Goal: Transaction & Acquisition: Purchase product/service

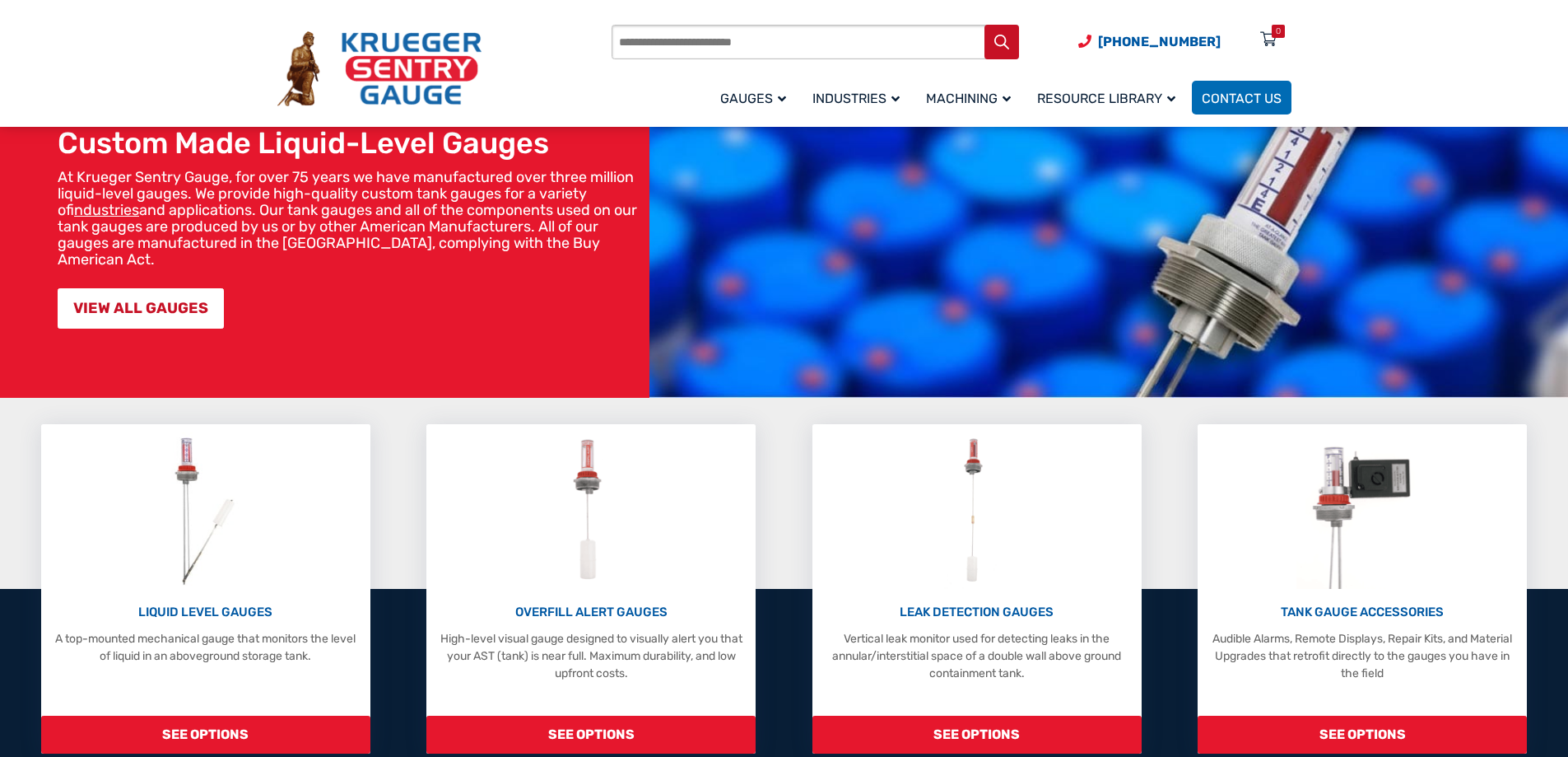
scroll to position [164, 0]
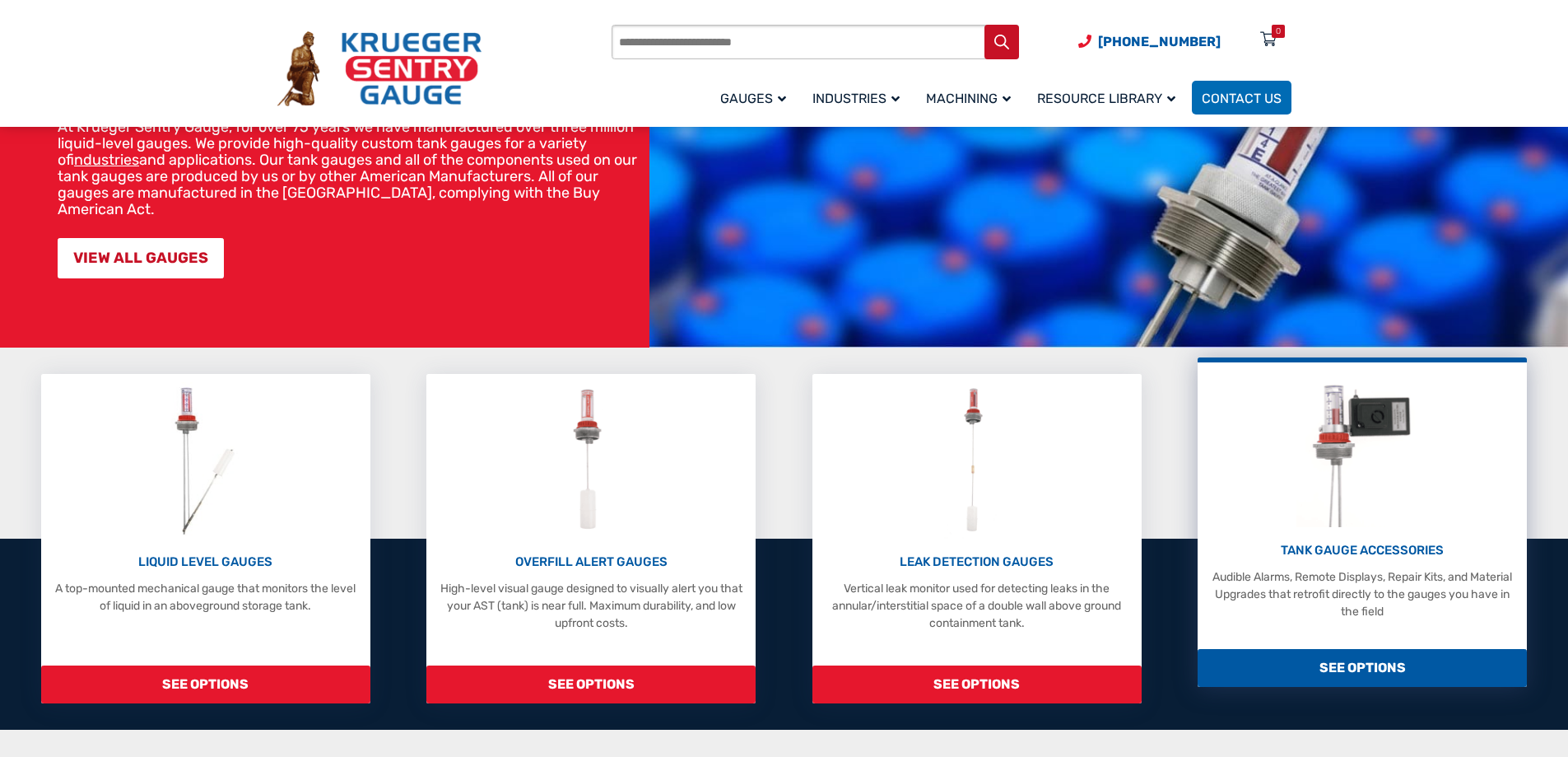
click at [1385, 547] on p "TANK GAUGE ACCESSORIES" at bounding box center [1362, 550] width 313 height 19
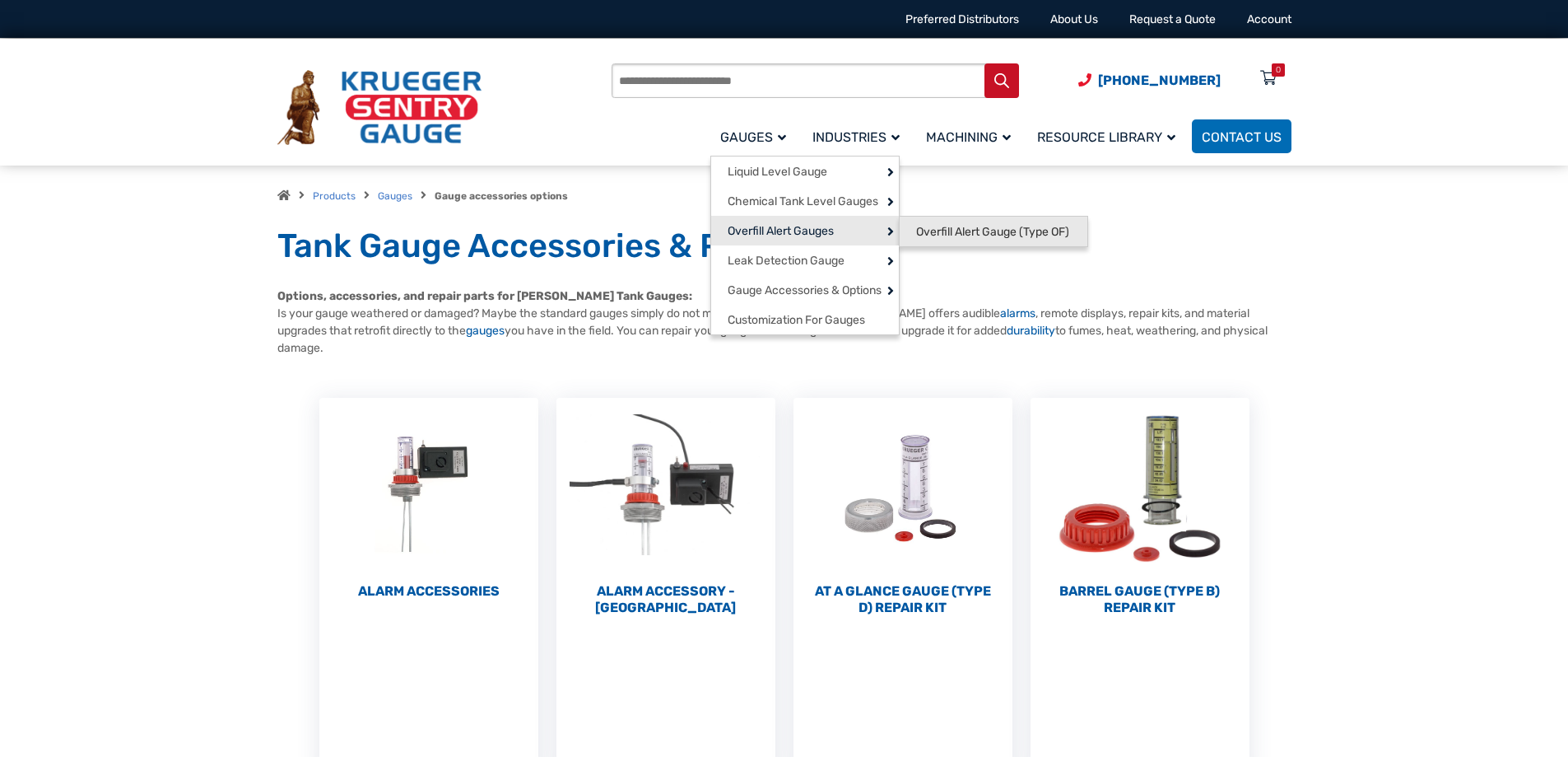
click at [982, 228] on span "Overfill Alert Gauge (Type OF)" at bounding box center [993, 231] width 153 height 14
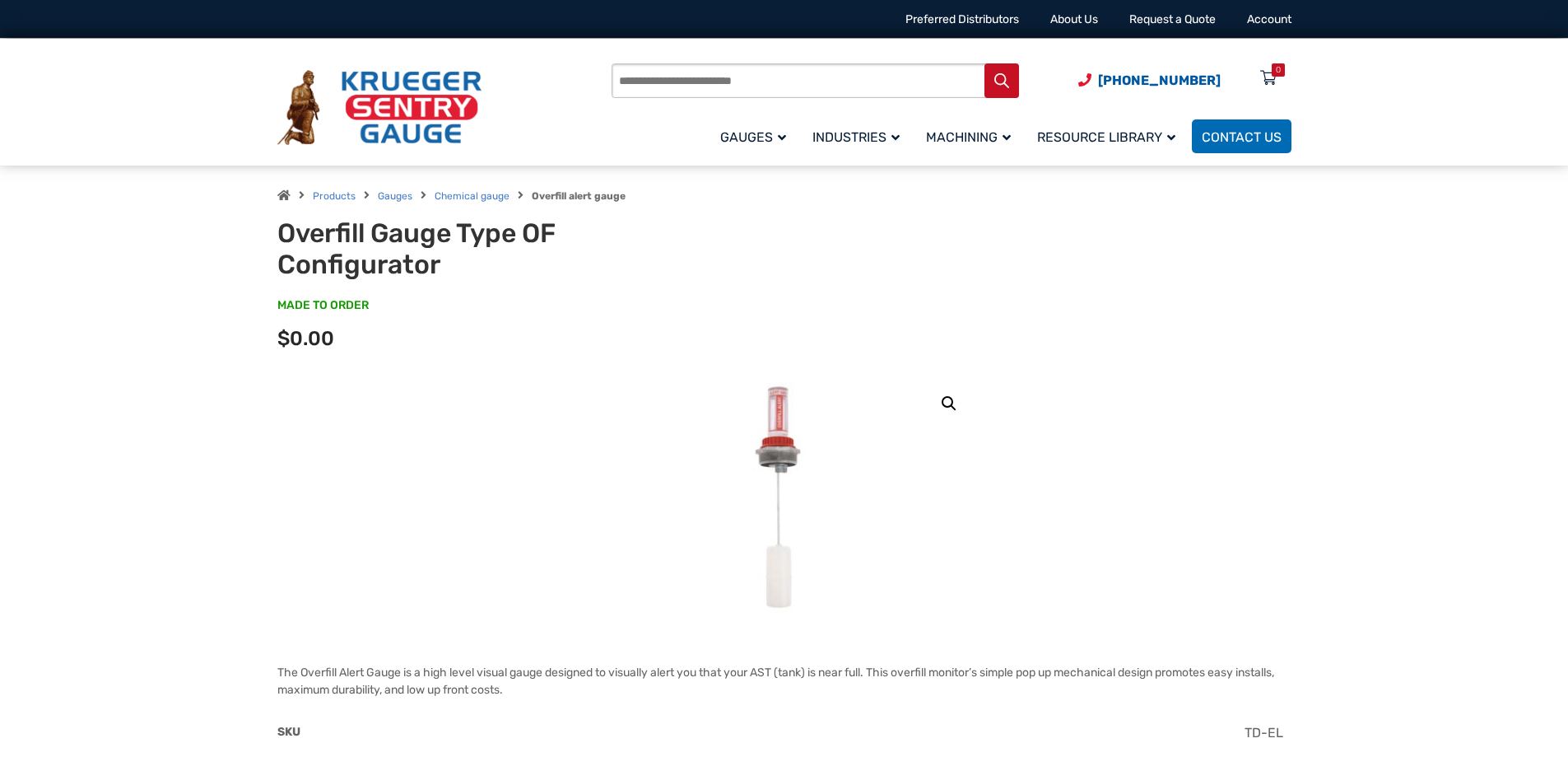
click at [781, 434] on img at bounding box center [784, 498] width 116 height 247
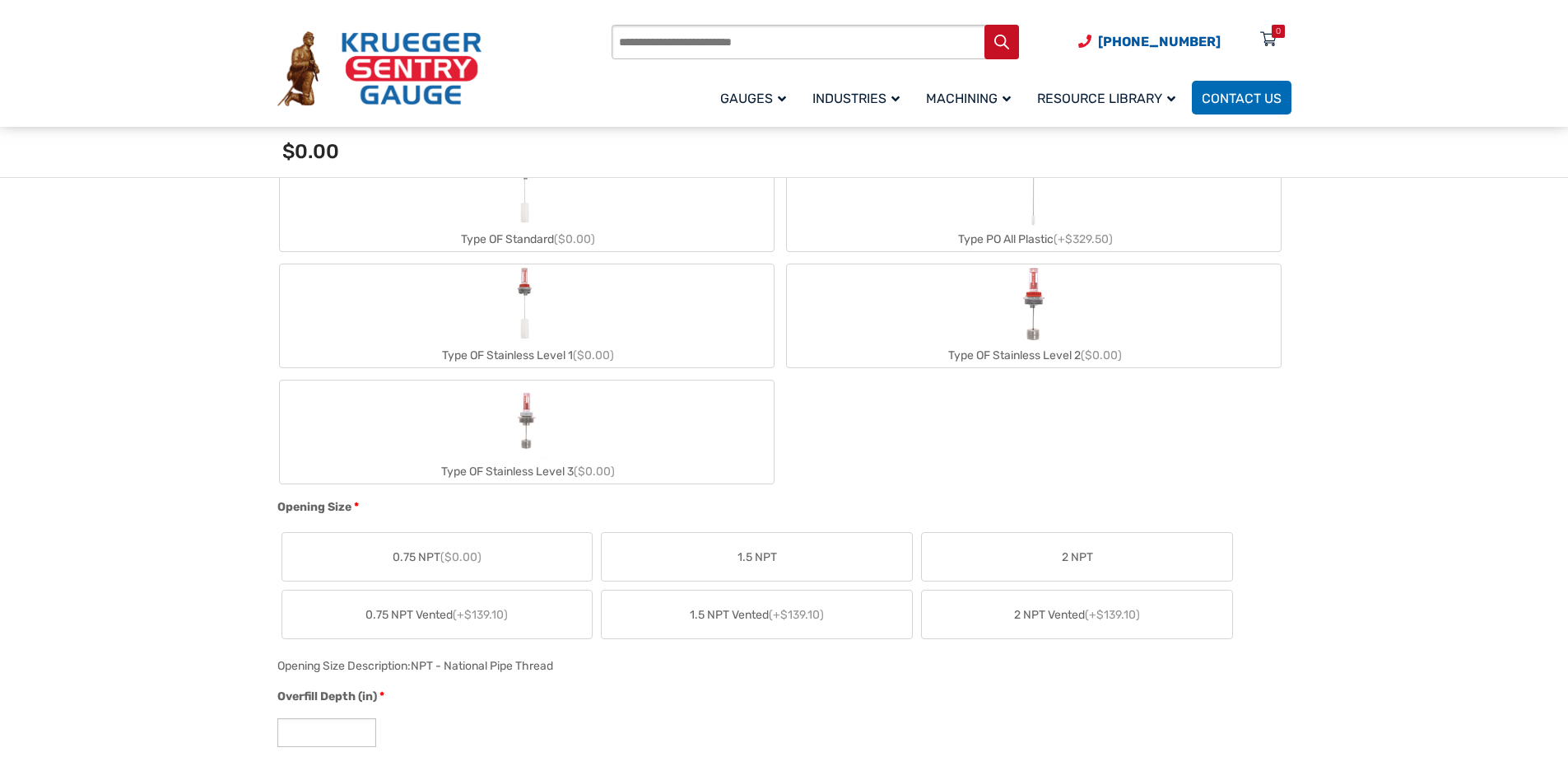
scroll to position [494, 0]
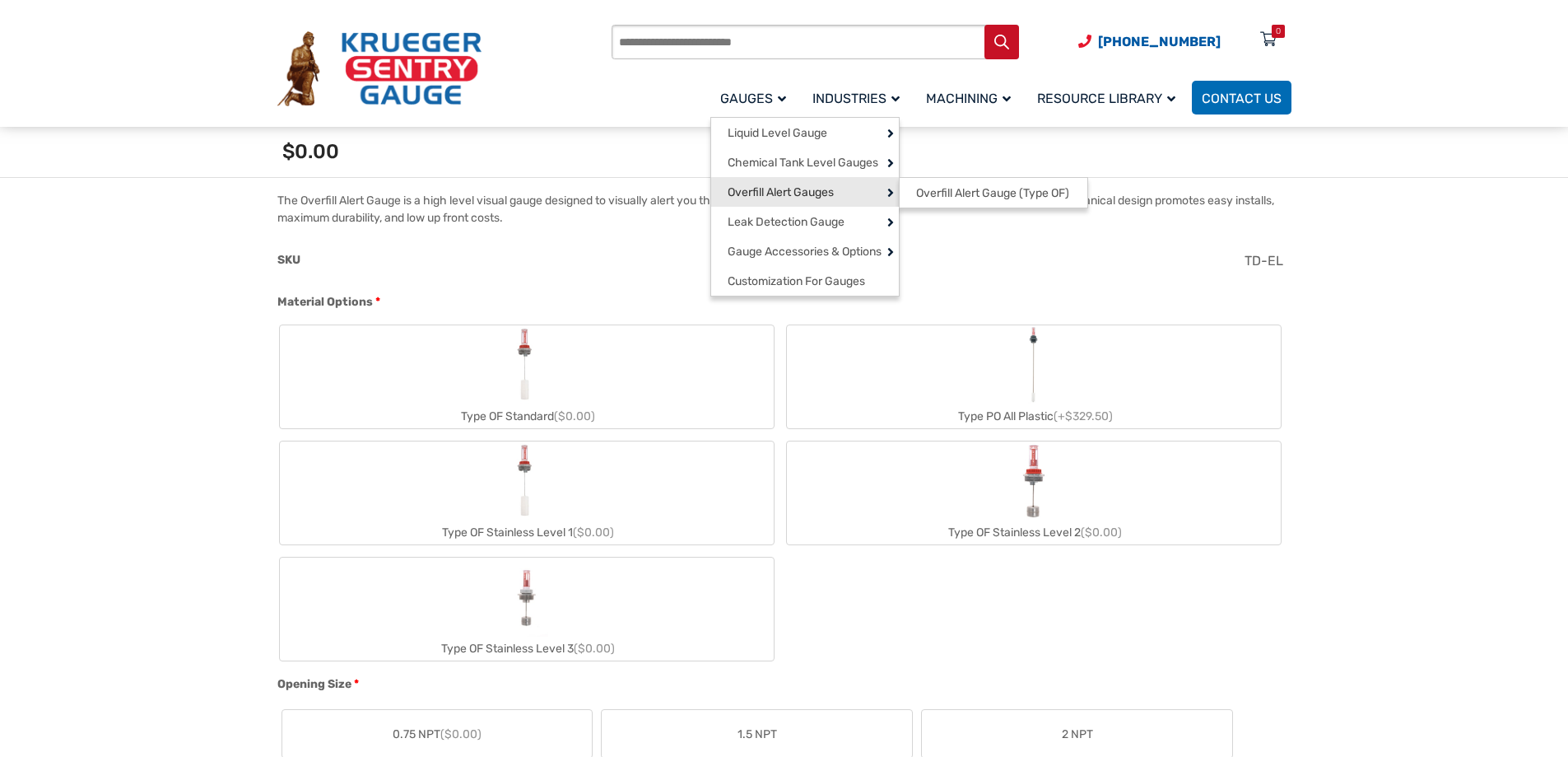
click at [821, 194] on span "Overfill Alert Gauges" at bounding box center [781, 192] width 106 height 14
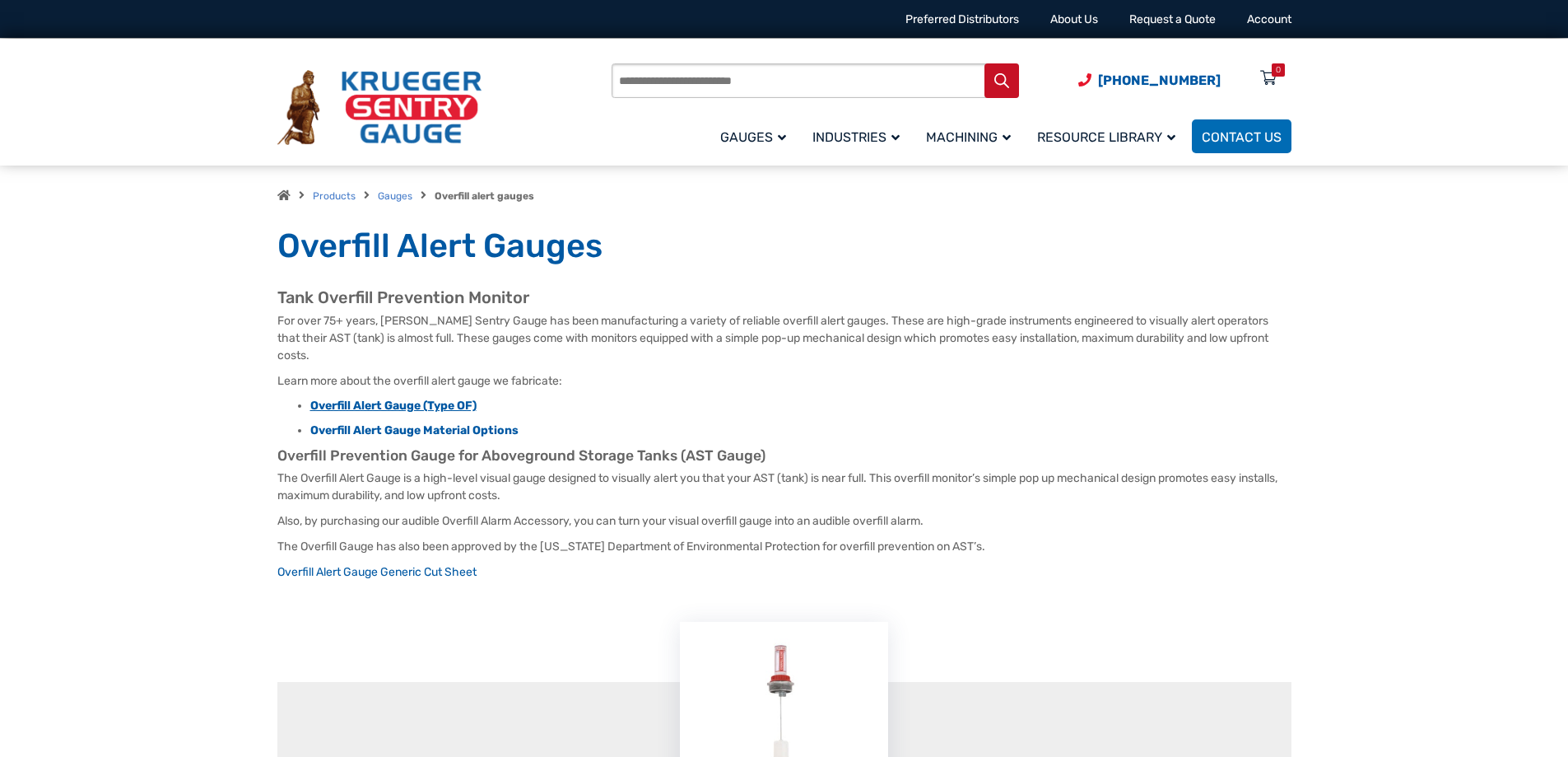
click at [406, 398] on strong "Overfill Alert Gauge (Type OF)" at bounding box center [393, 405] width 166 height 14
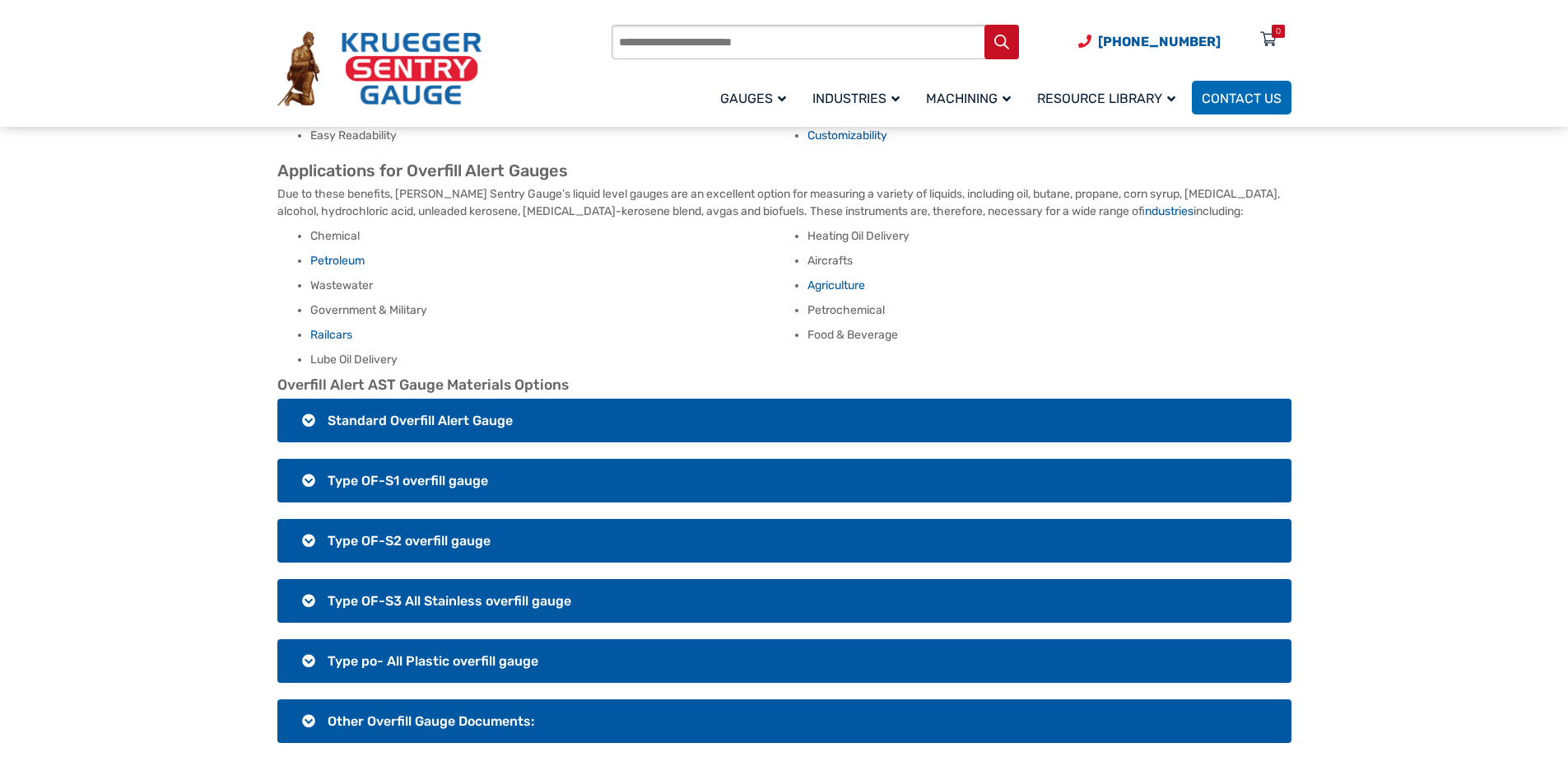
scroll to position [1071, 0]
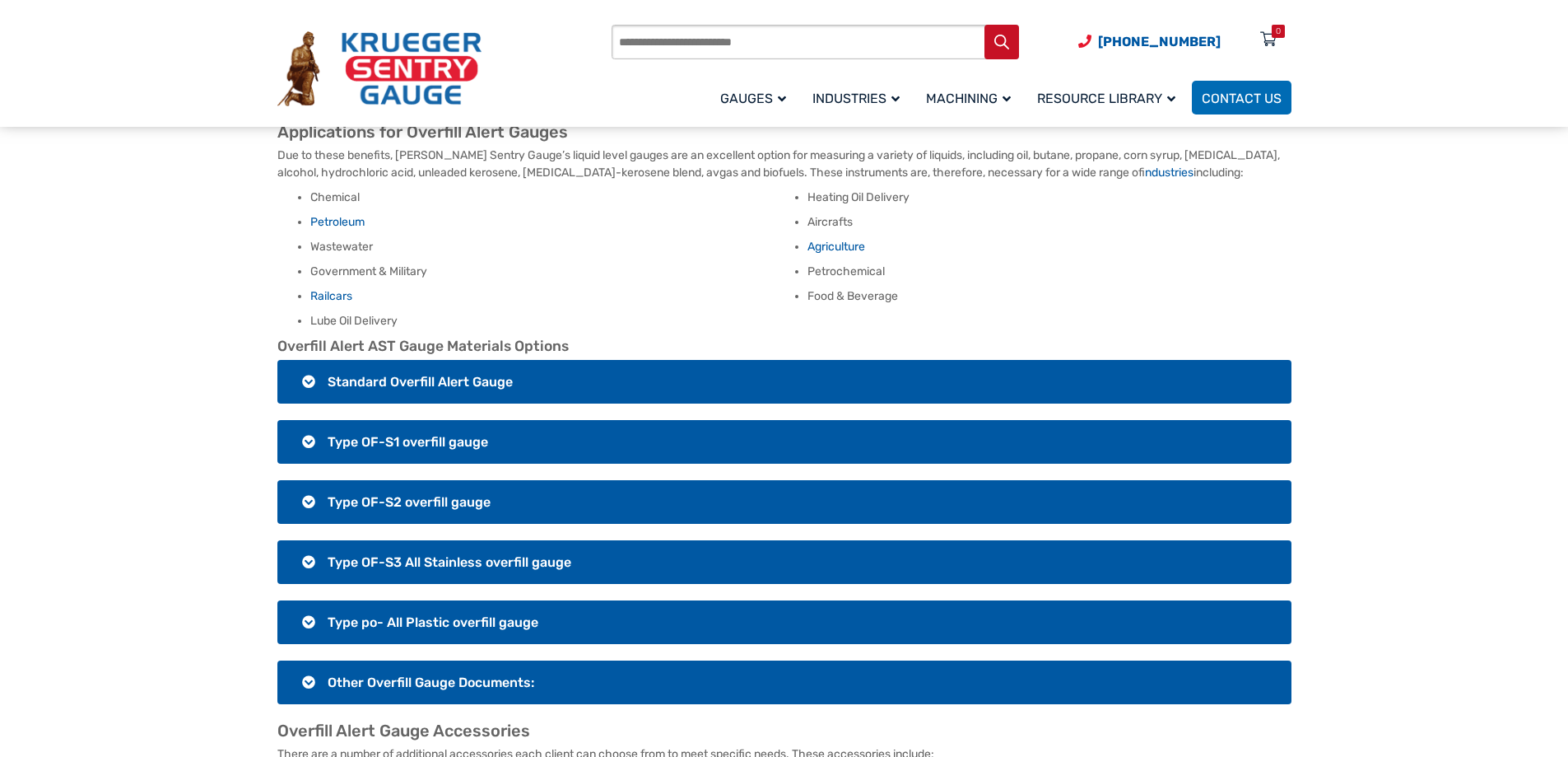
click at [469, 374] on span "Standard Overfill Alert Gauge" at bounding box center [420, 381] width 186 height 15
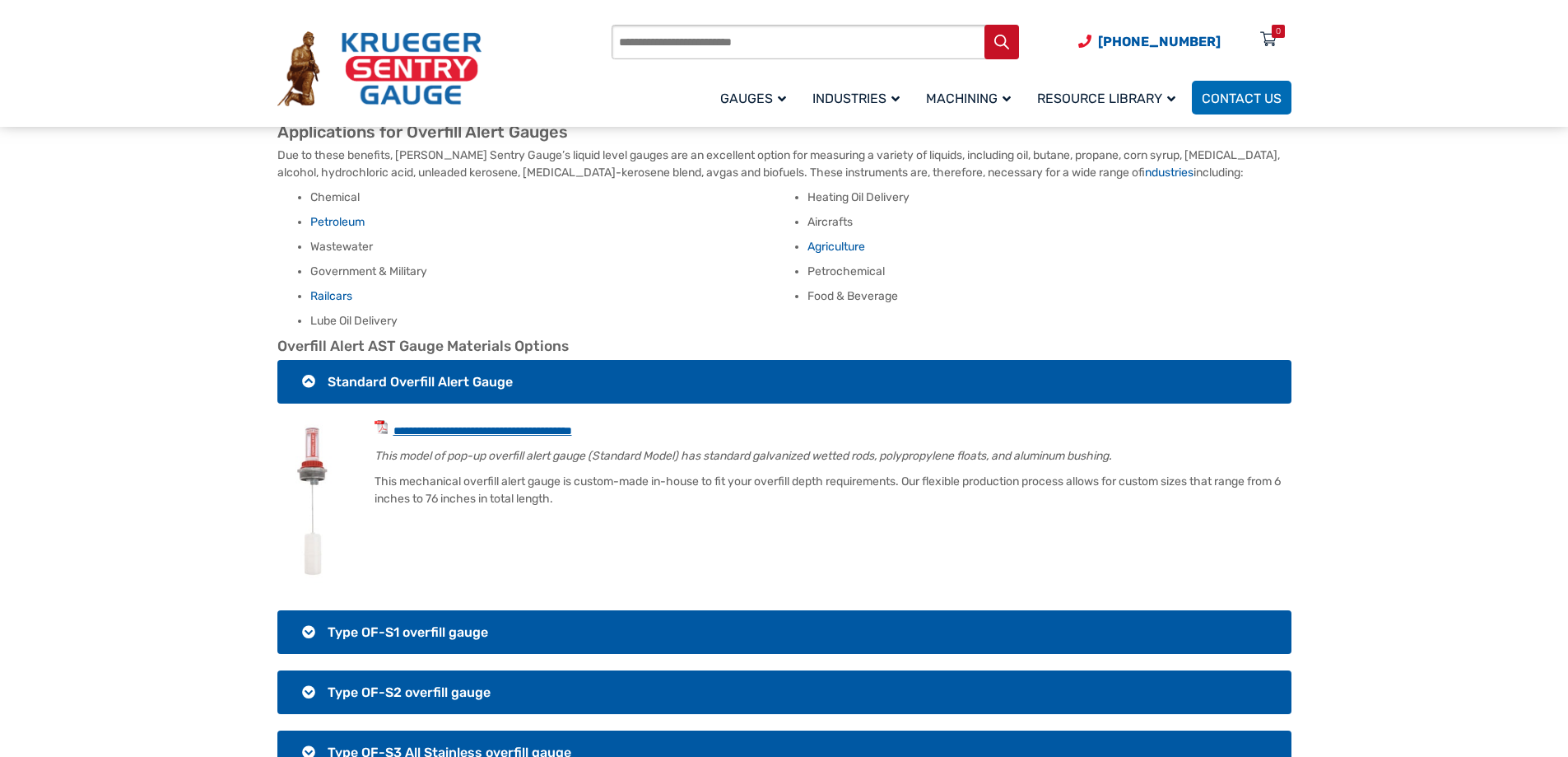
click at [556, 425] on link "**********" at bounding box center [482, 431] width 179 height 12
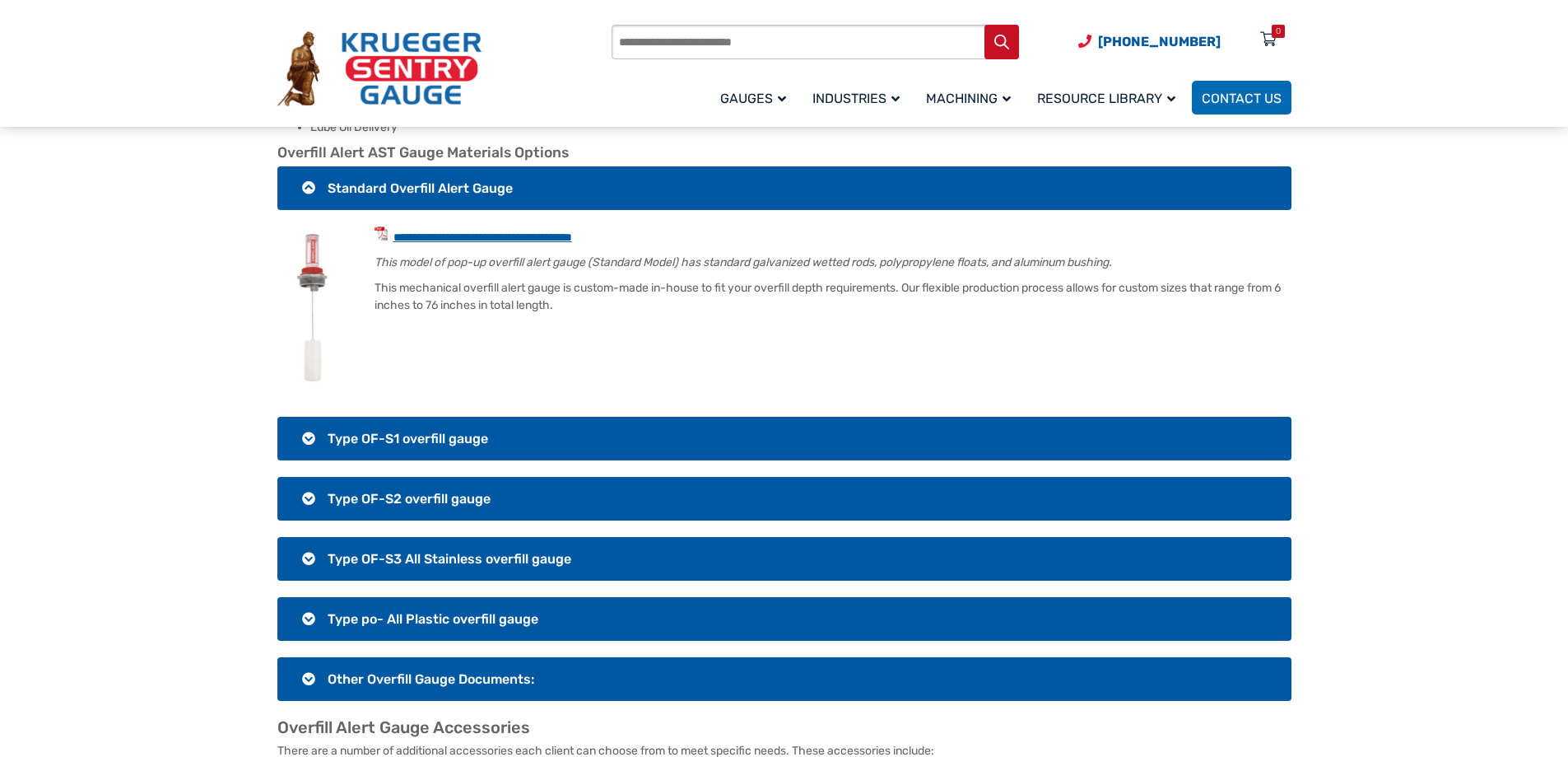
scroll to position [1317, 0]
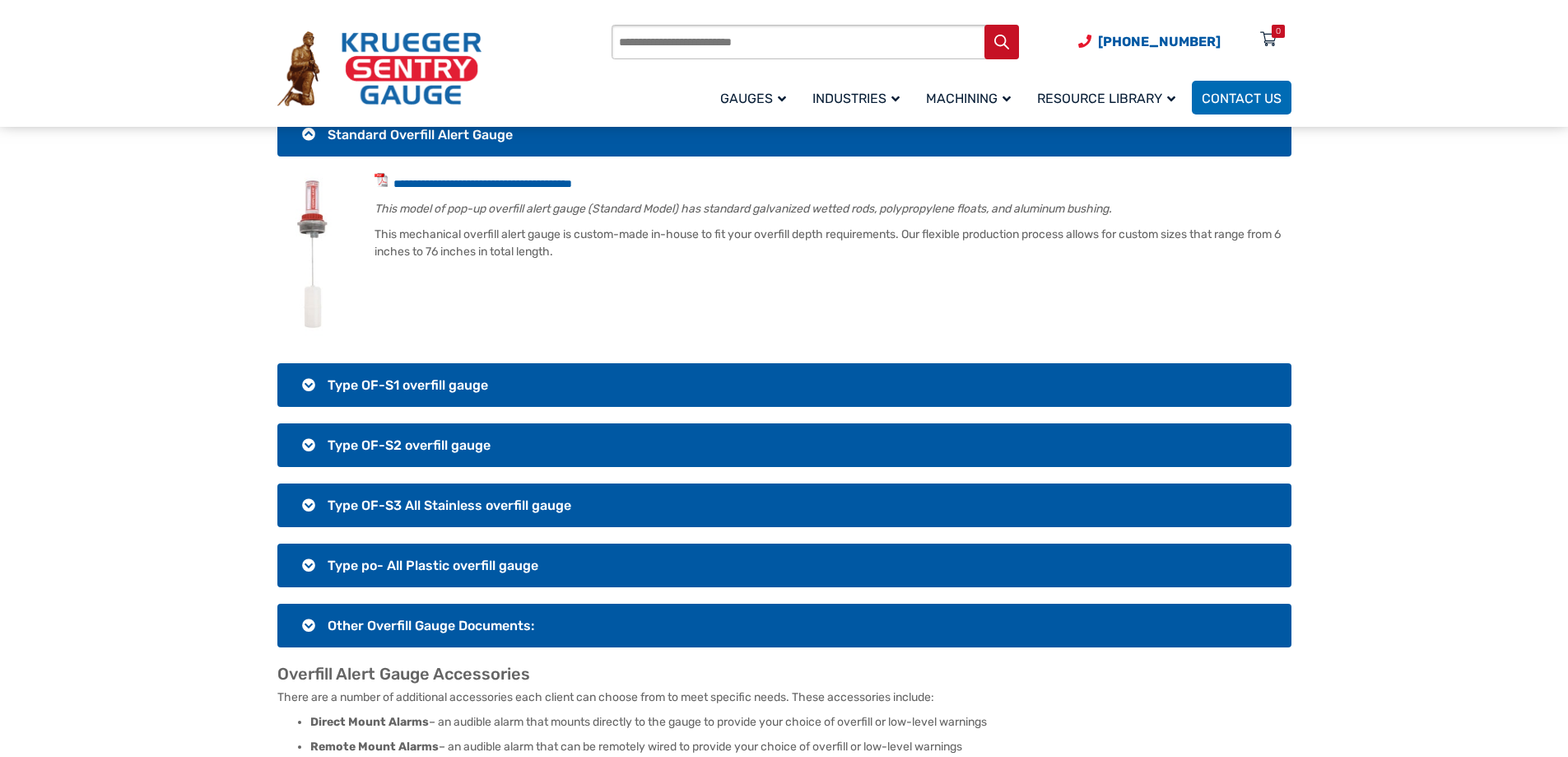
click at [500, 369] on h3 "Type OF-S1 overfill gauge" at bounding box center [784, 384] width 1015 height 43
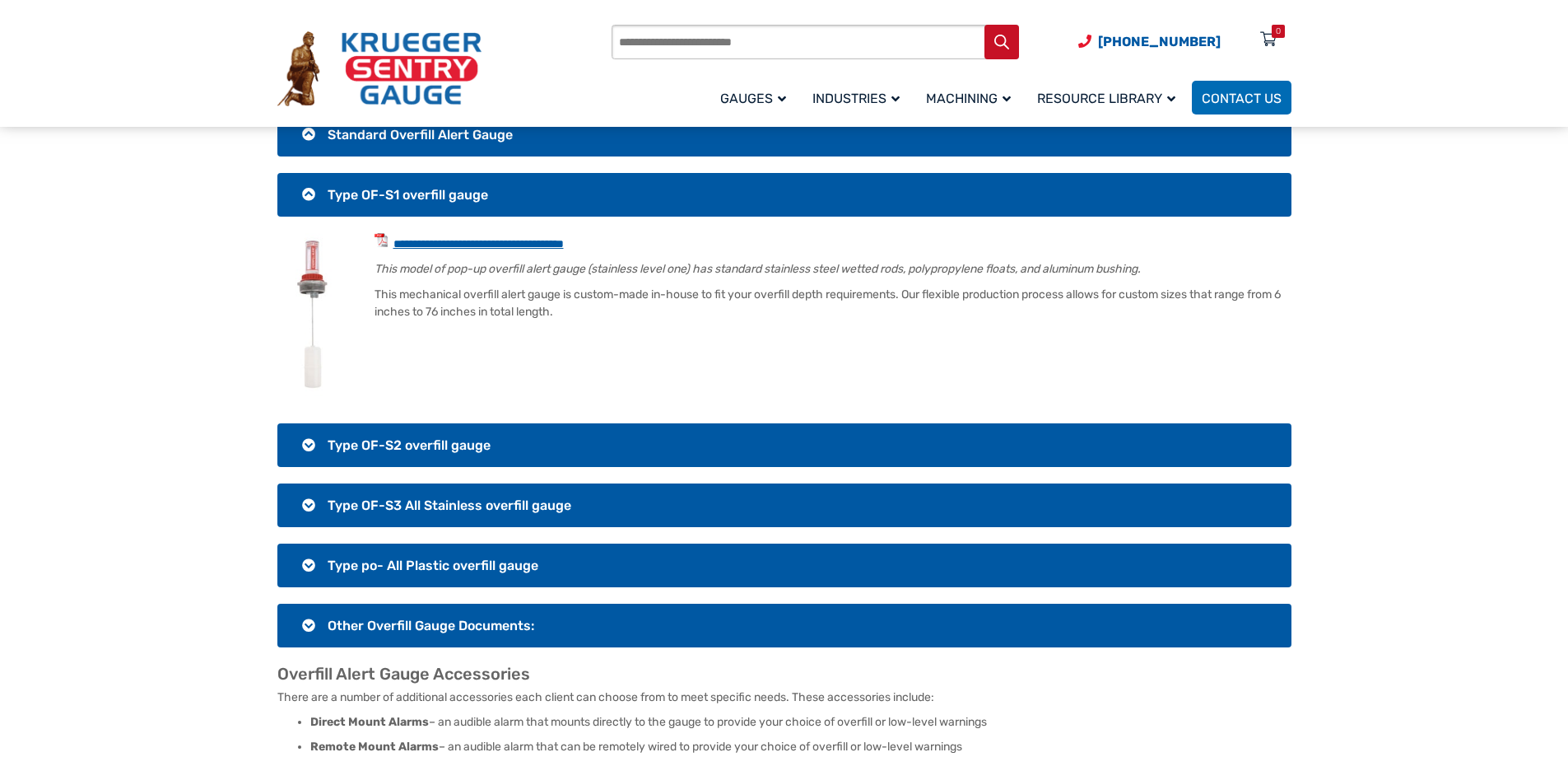
click at [534, 238] on link "**********" at bounding box center [478, 244] width 170 height 12
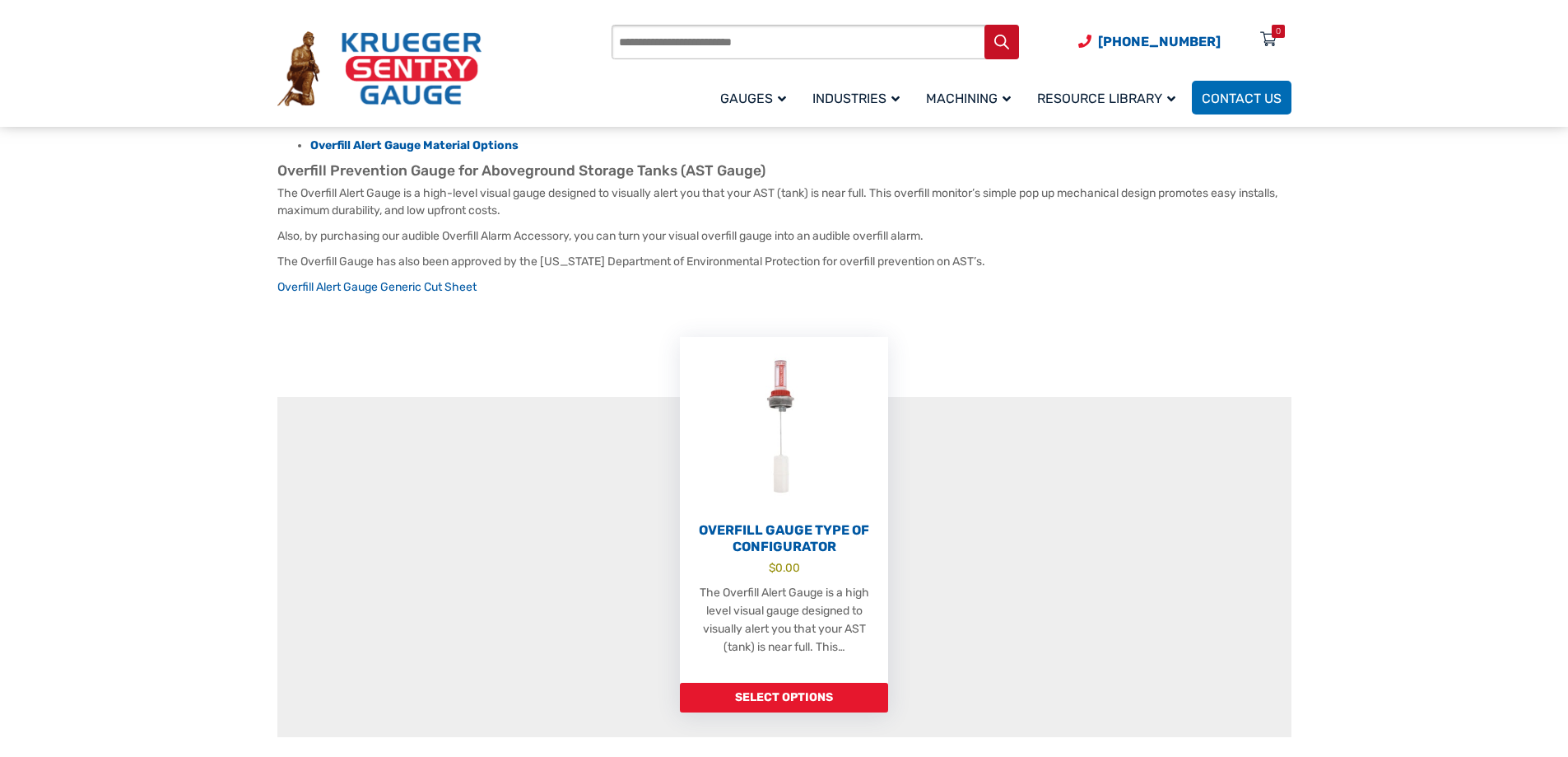
scroll to position [247, 0]
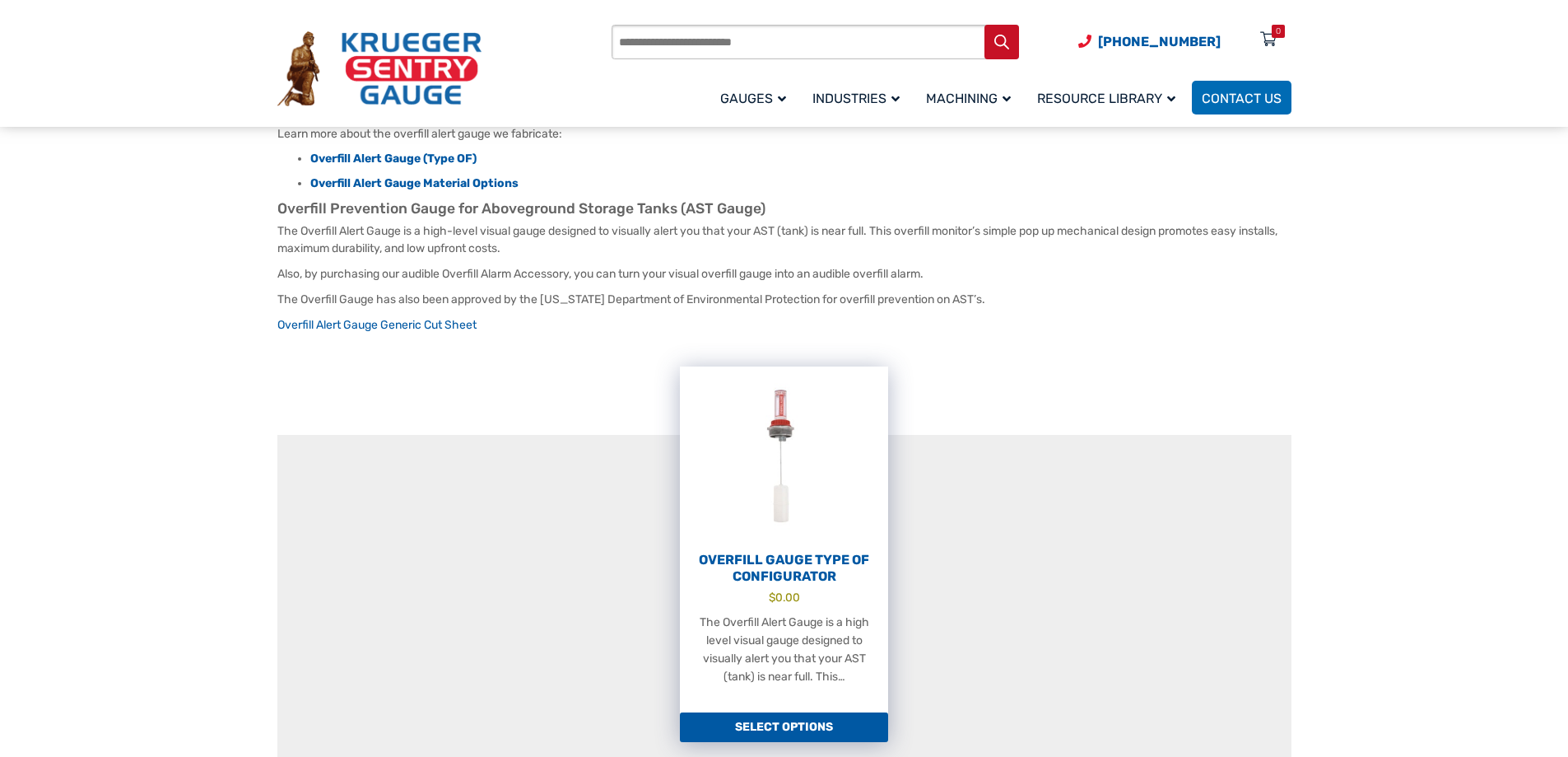
click at [792, 714] on link "Select options" at bounding box center [784, 726] width 209 height 30
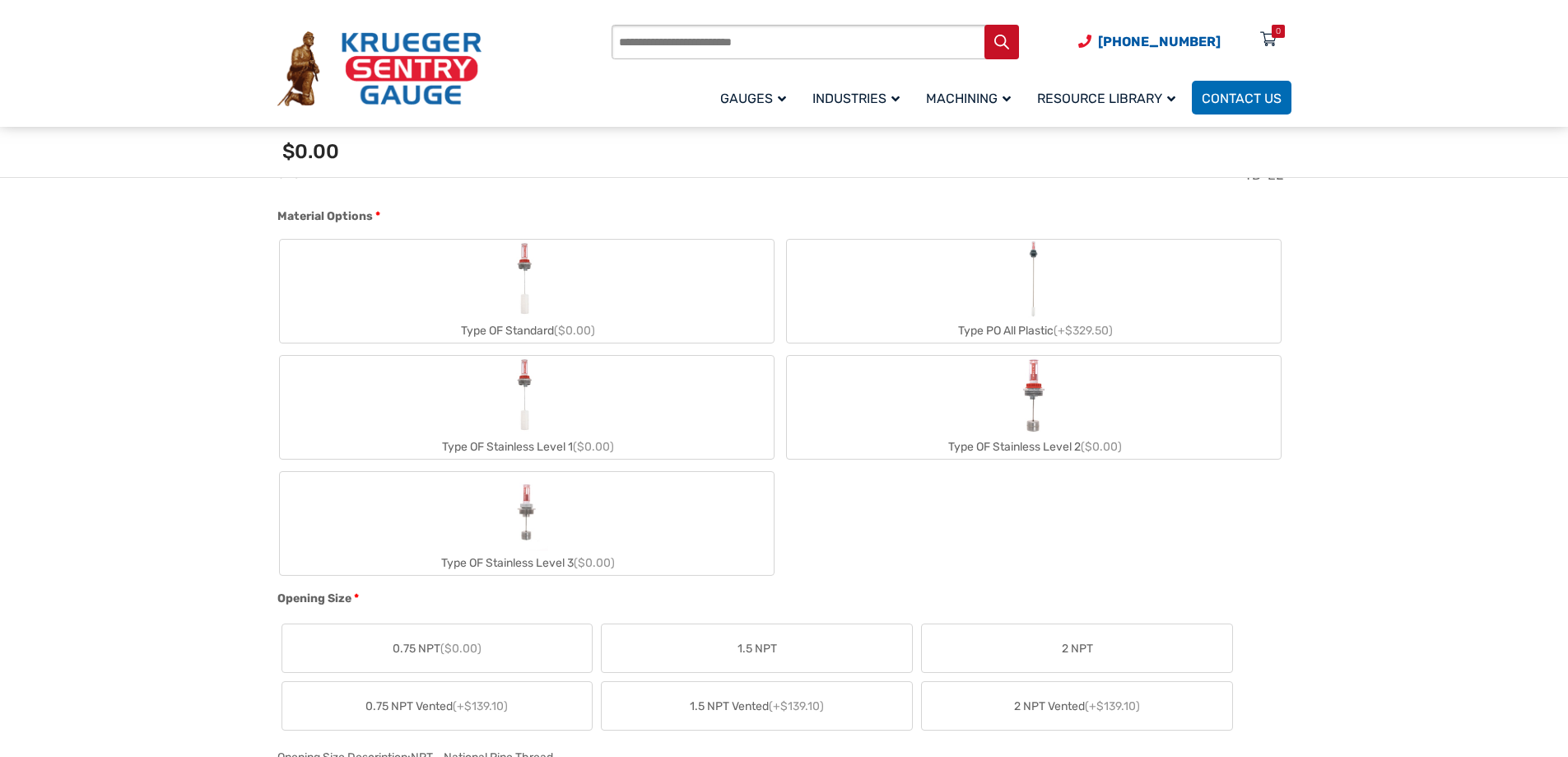
scroll to position [576, 0]
click at [543, 282] on img "Type OF Standard" at bounding box center [526, 282] width 37 height 79
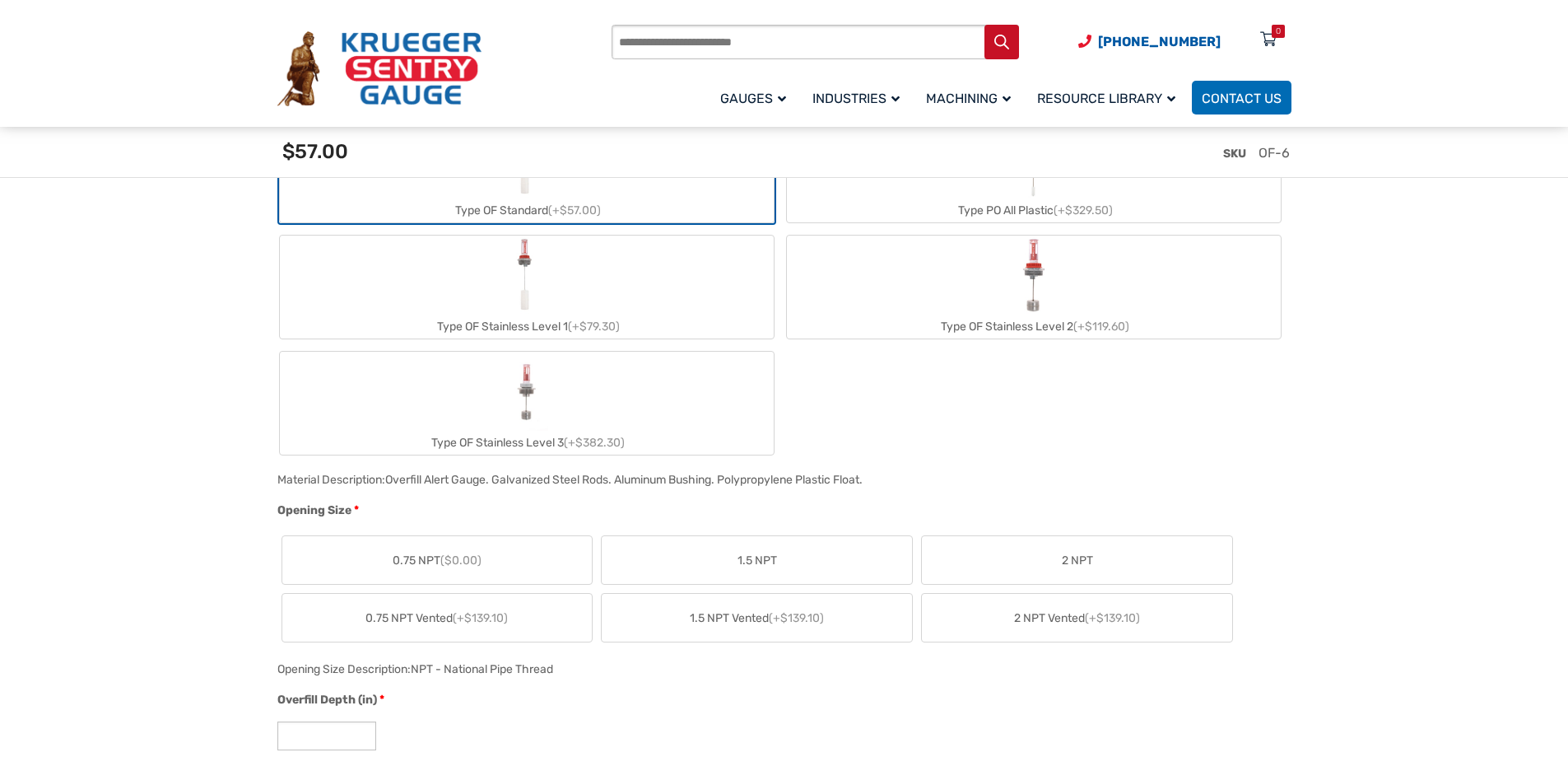
scroll to position [741, 0]
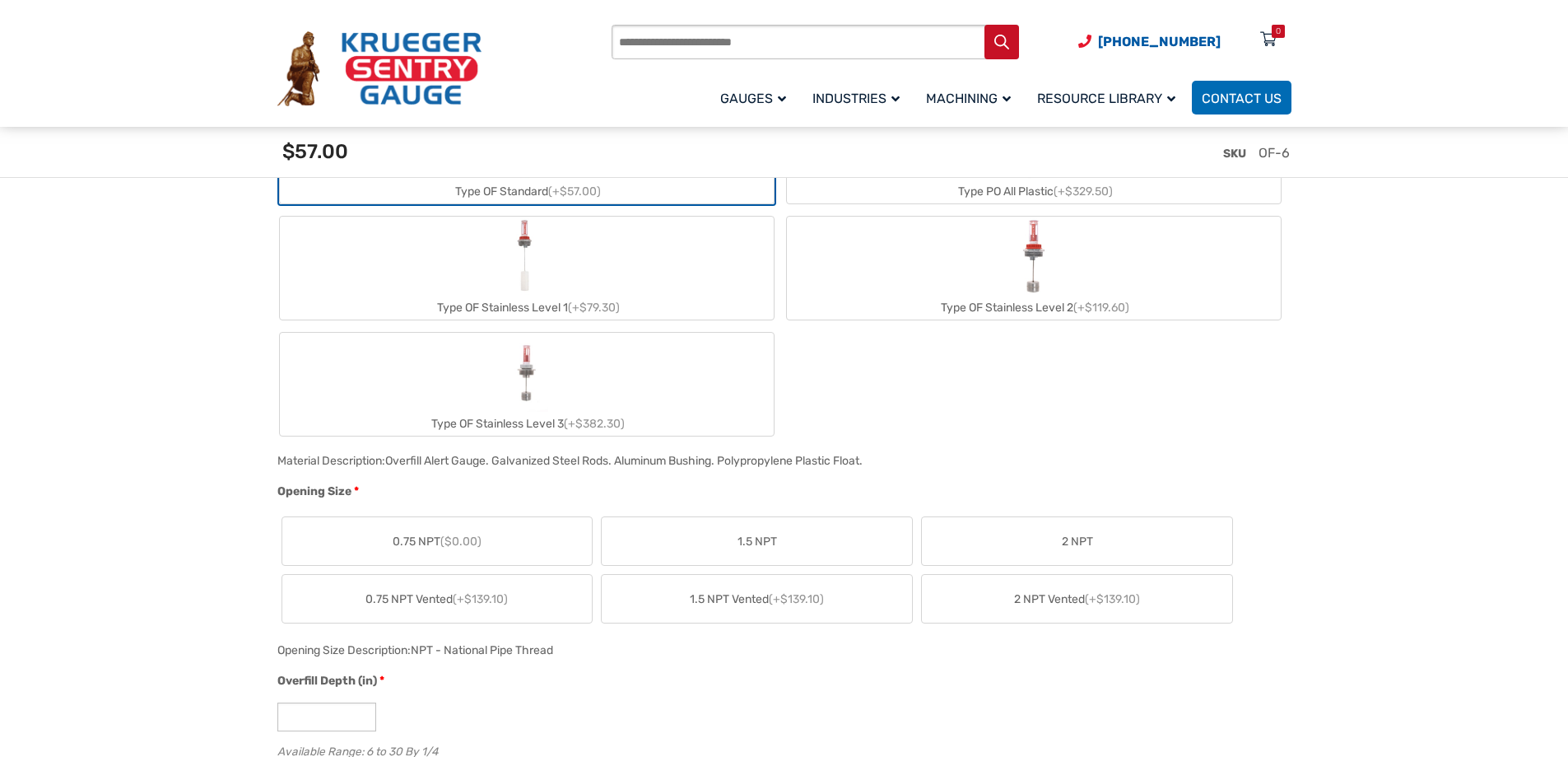
click at [1021, 598] on span "2 NPT Vented (+$139.10)" at bounding box center [1077, 598] width 126 height 17
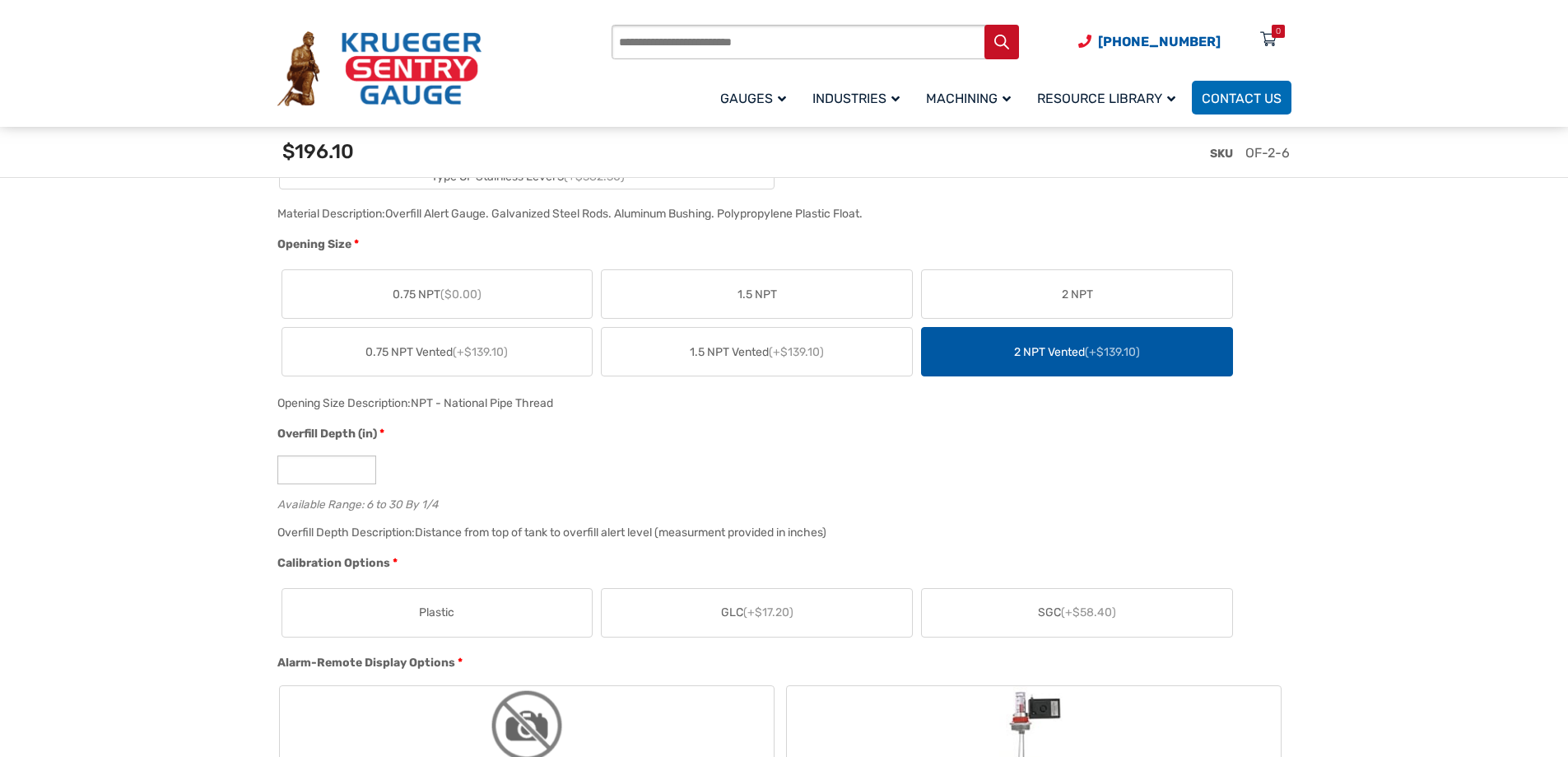
scroll to position [1071, 0]
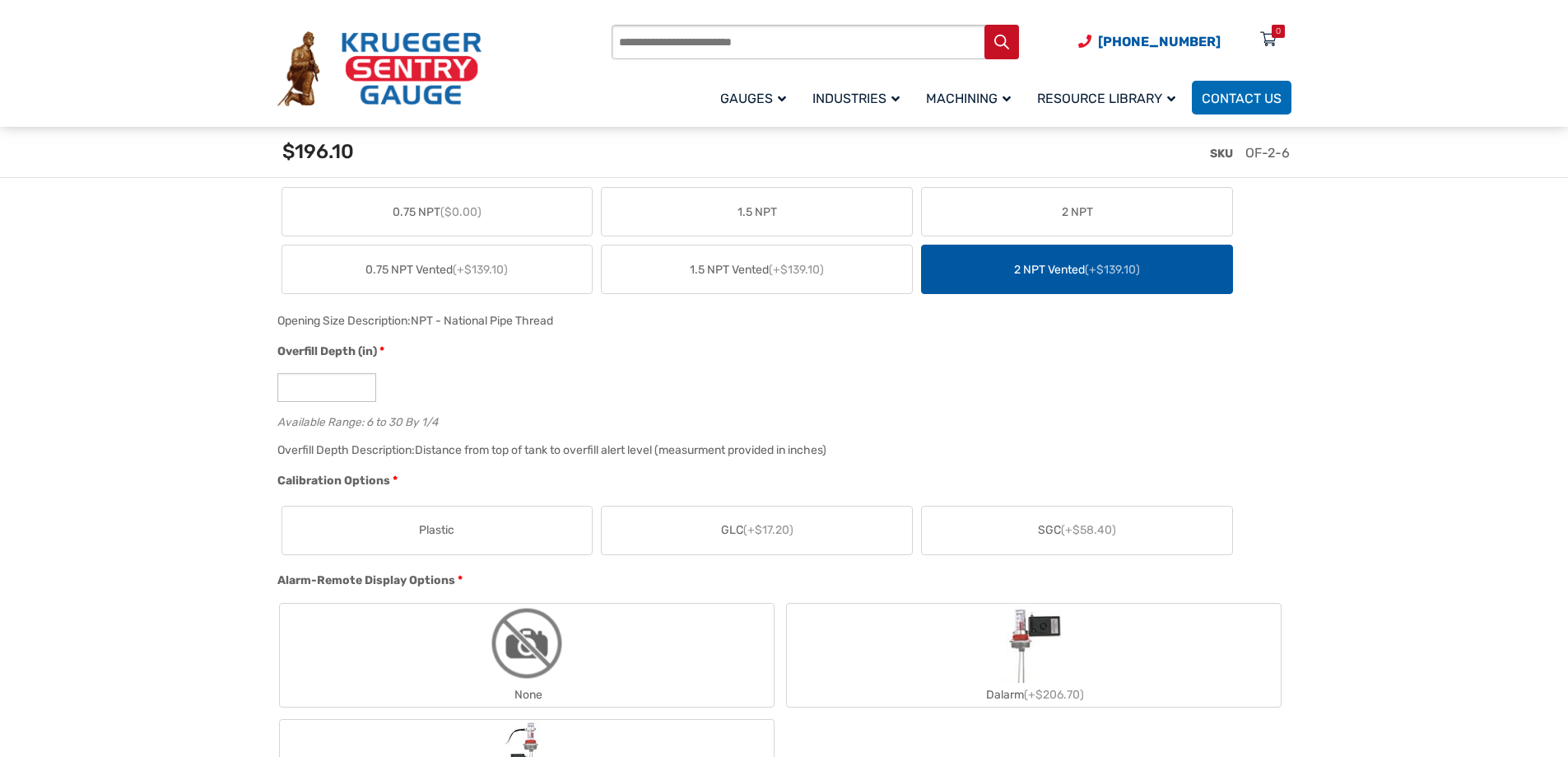
click at [754, 529] on span "(+$17.20)" at bounding box center [768, 530] width 50 height 14
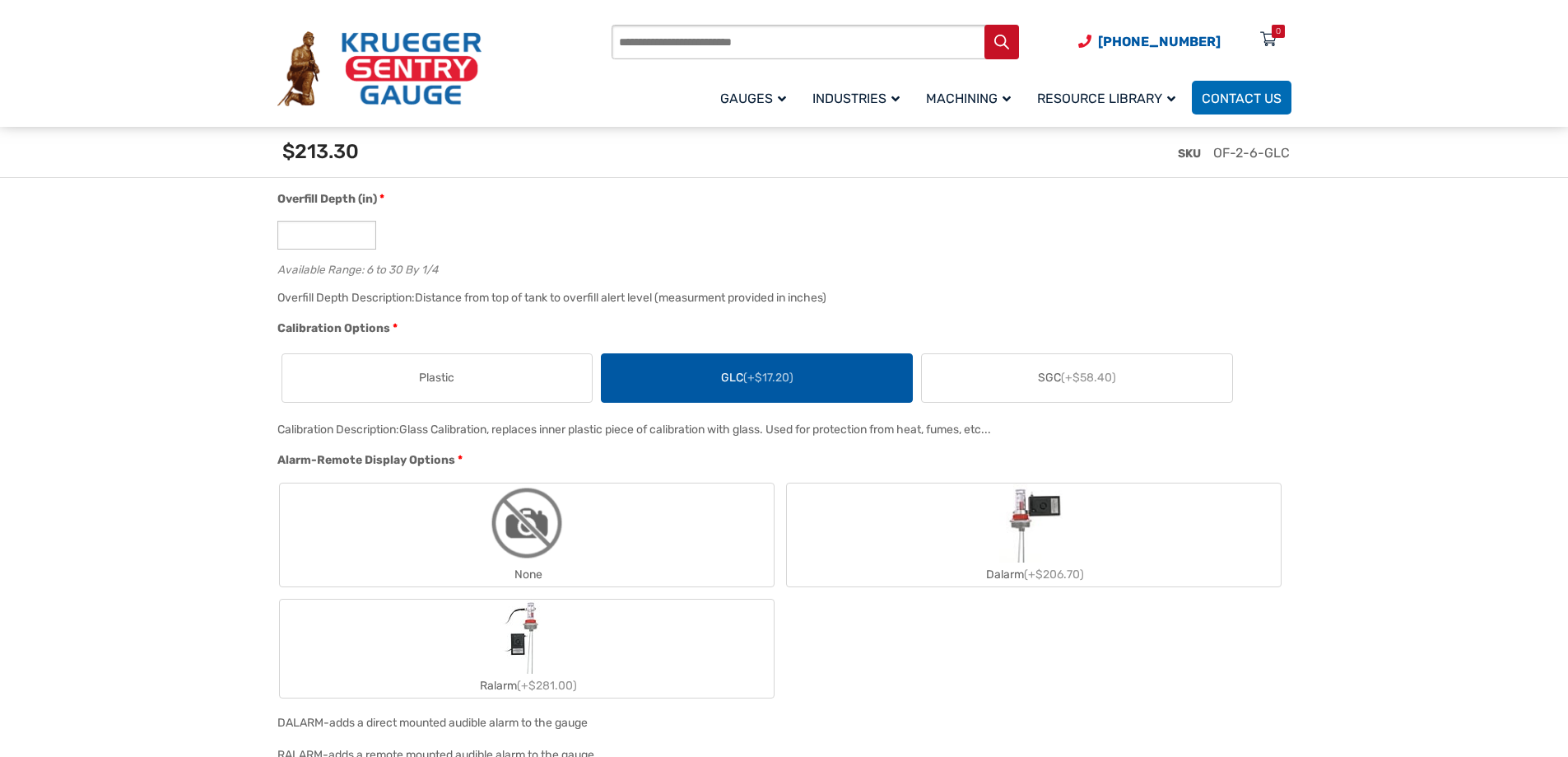
scroll to position [1317, 0]
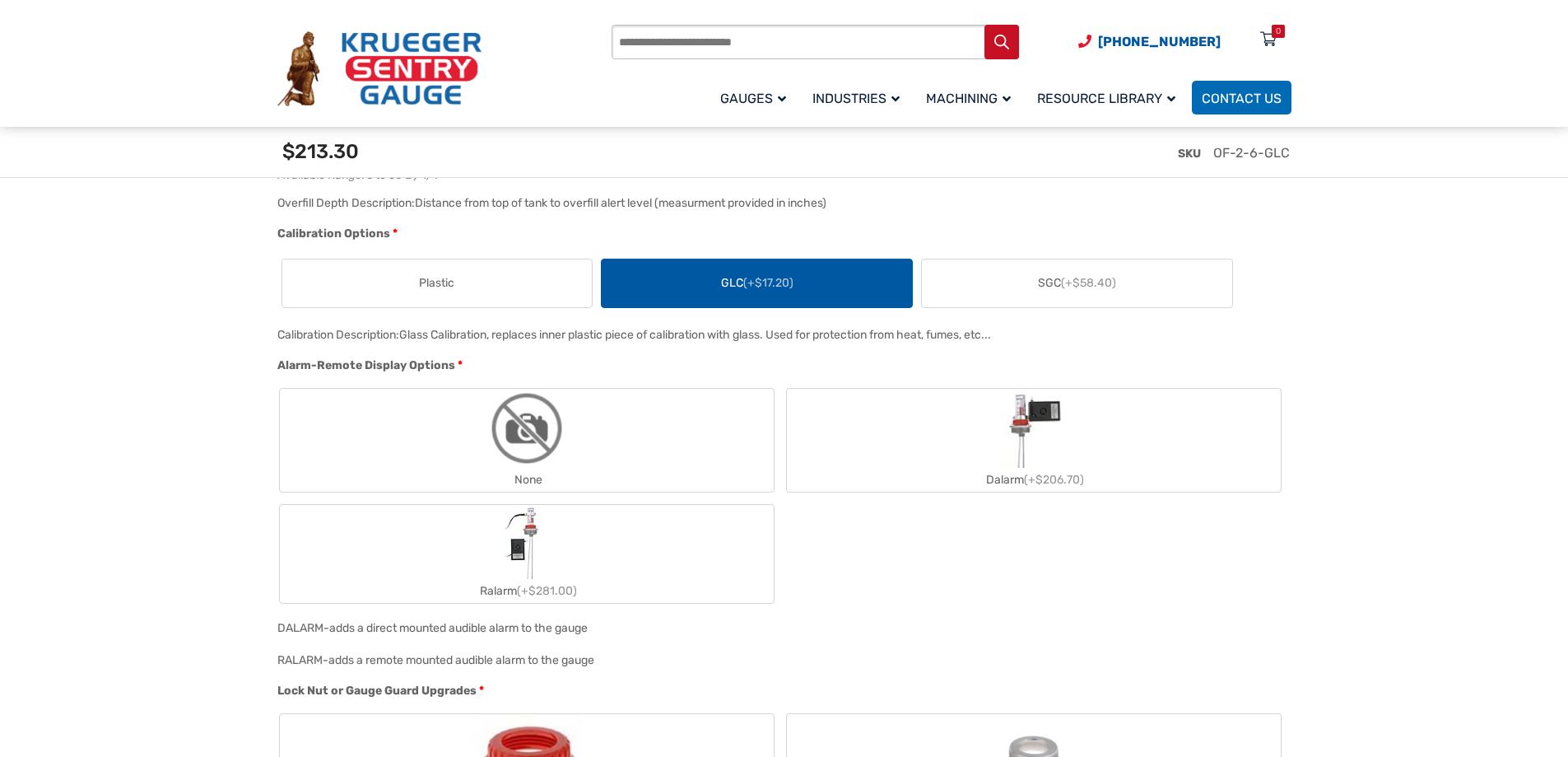
click at [539, 450] on img "None" at bounding box center [526, 427] width 79 height 79
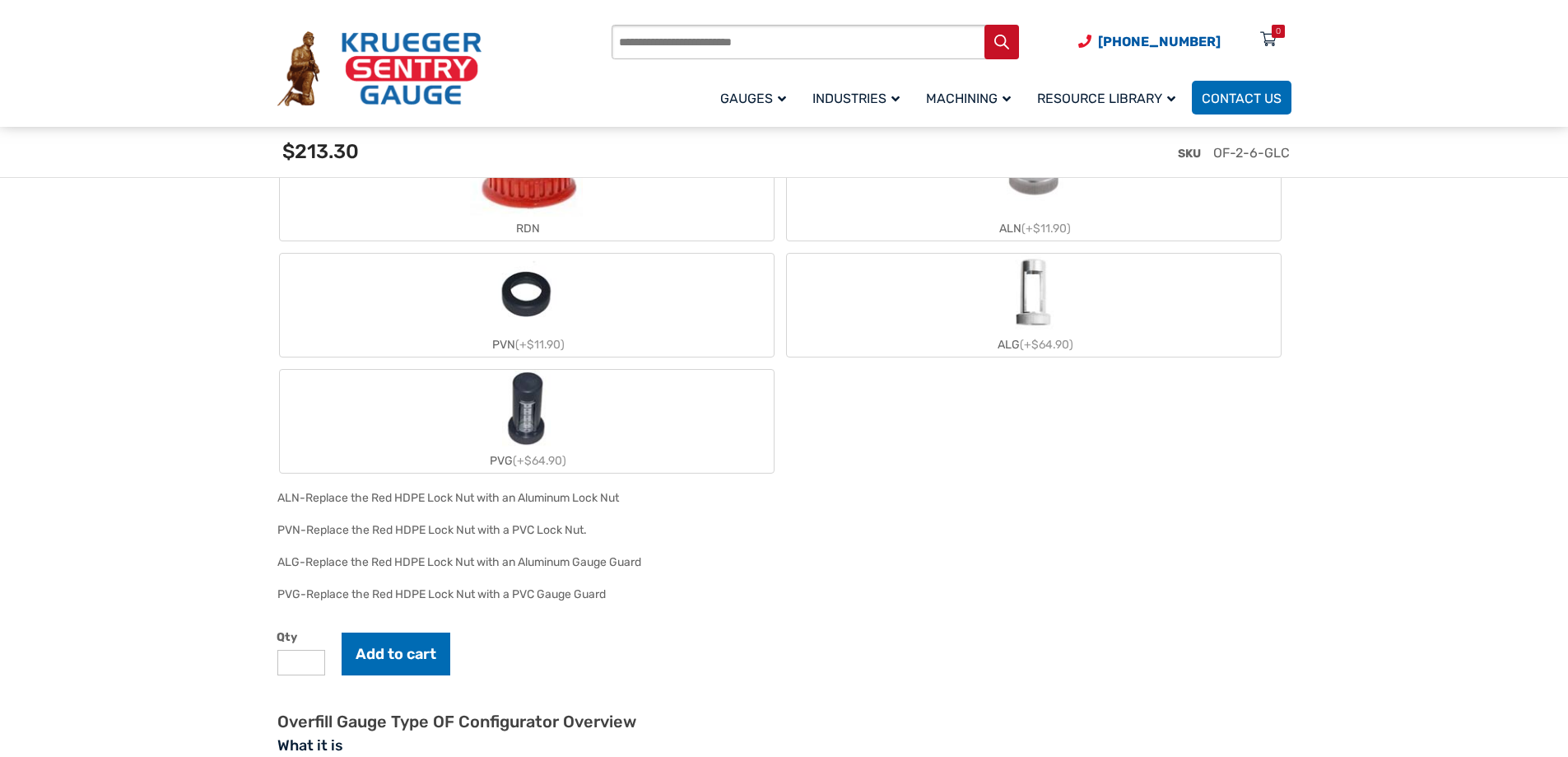
scroll to position [1729, 0]
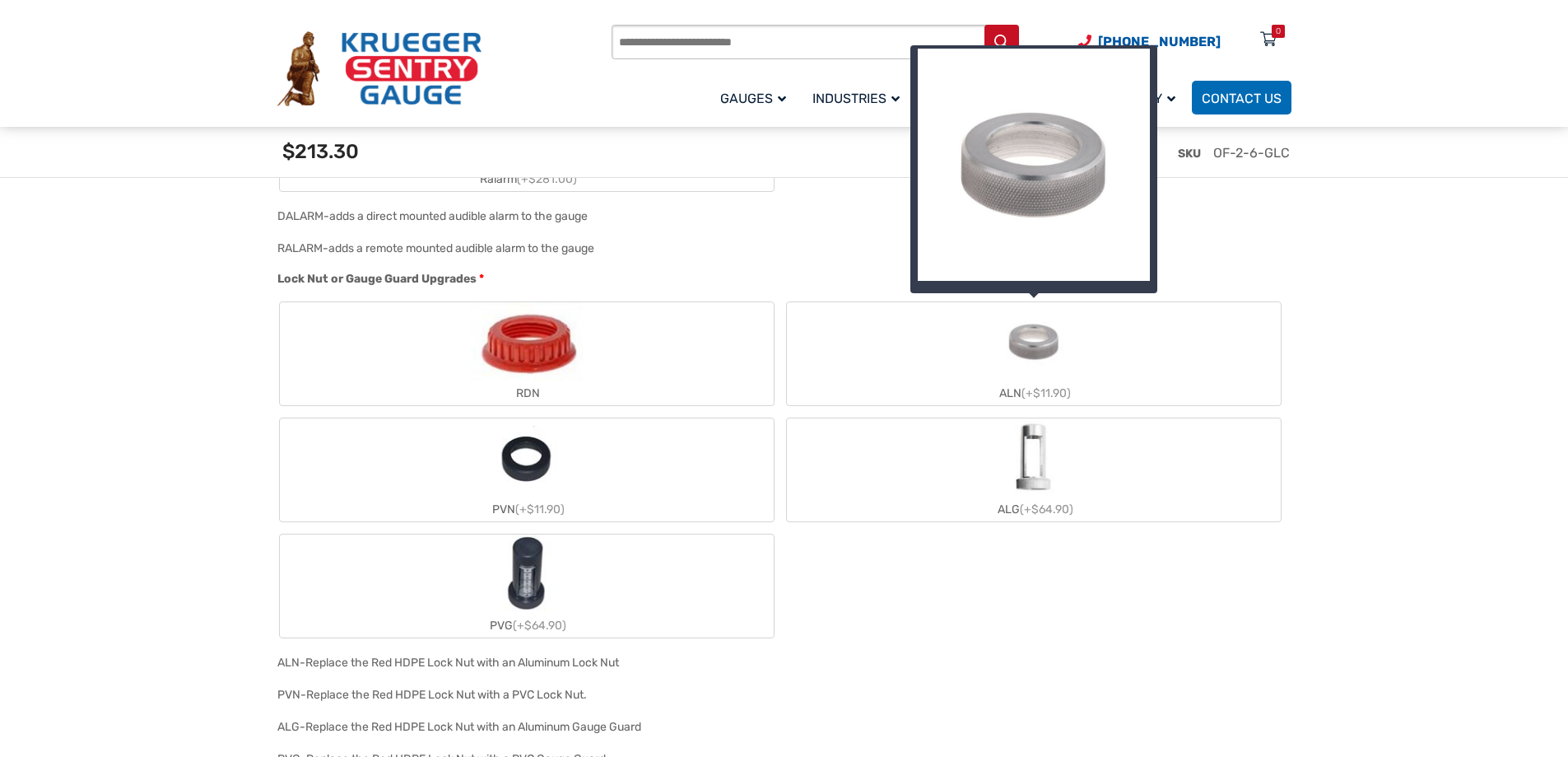
click at [1044, 349] on img "ALN" at bounding box center [1033, 341] width 79 height 79
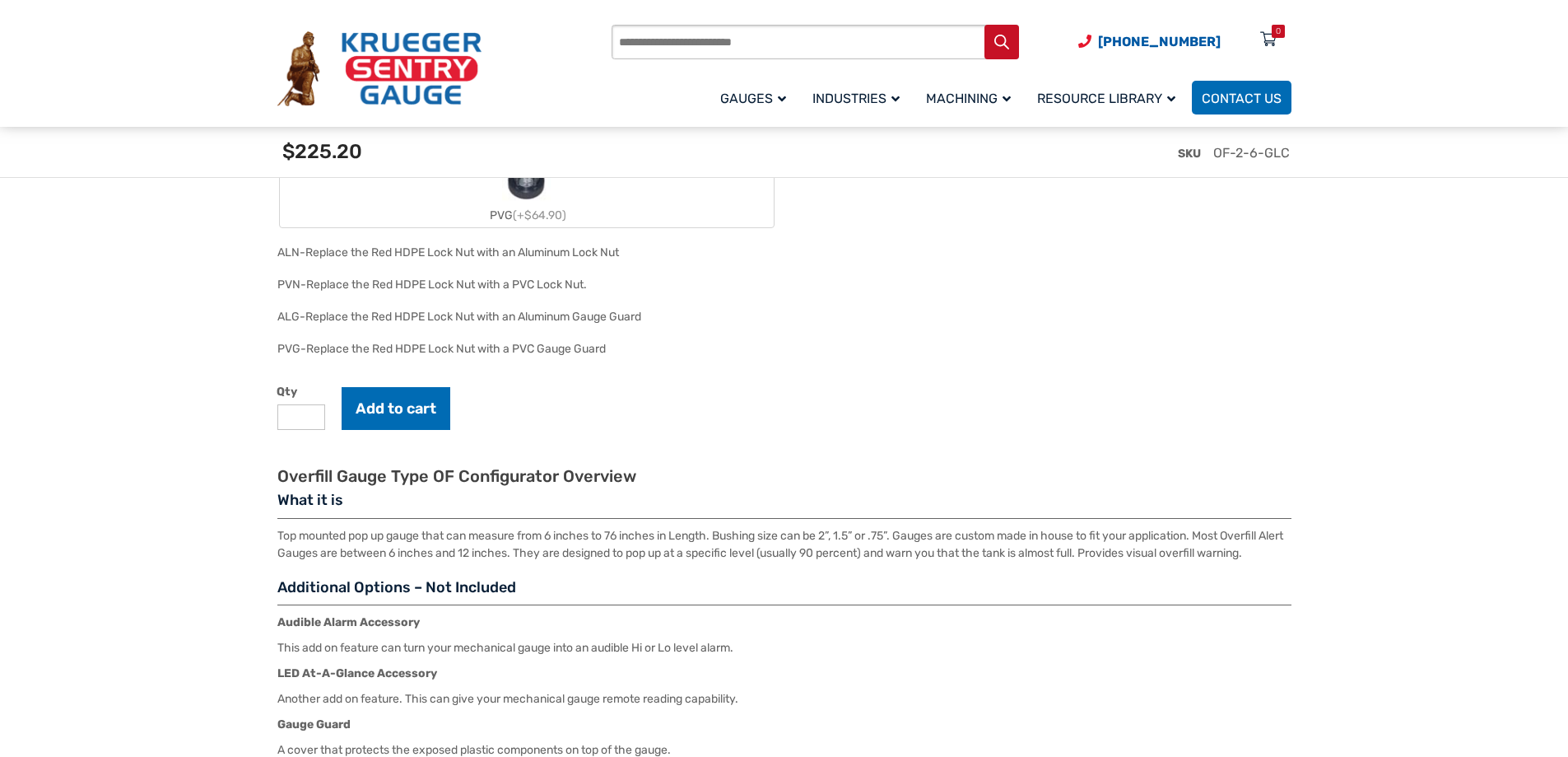
scroll to position [2140, 0]
